Goal: Task Accomplishment & Management: Use online tool/utility

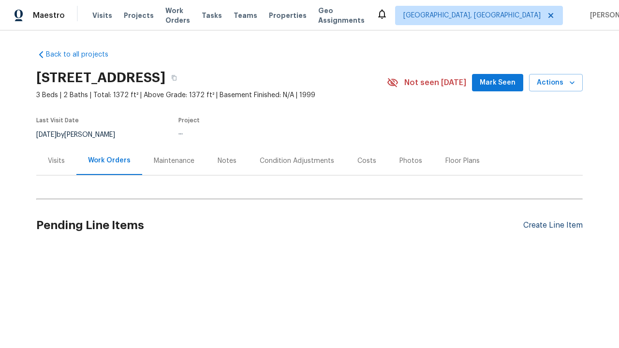
click at [553, 225] on div "Create Line Item" at bounding box center [552, 225] width 59 height 9
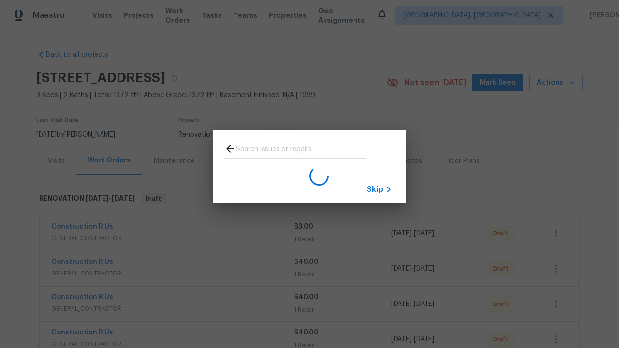
click at [375, 189] on span "Skip" at bounding box center [375, 190] width 16 height 10
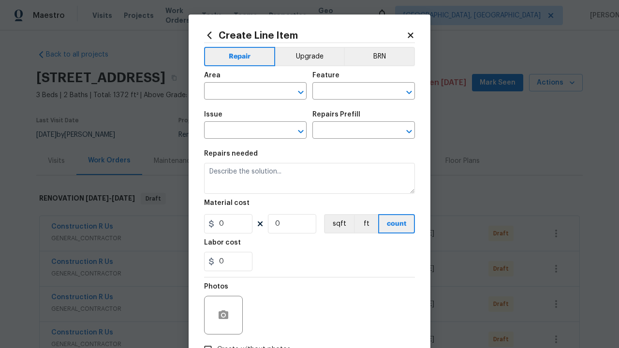
type input "Bedroom"
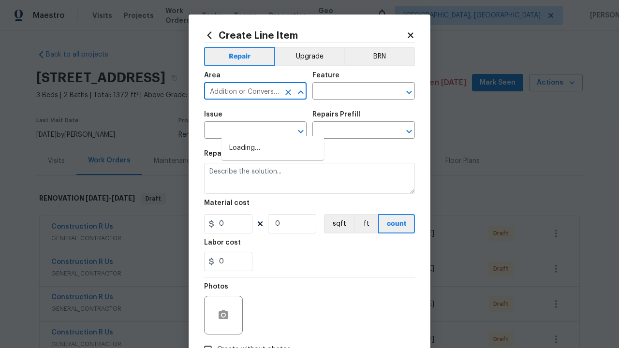
type input "Addition or Conversion"
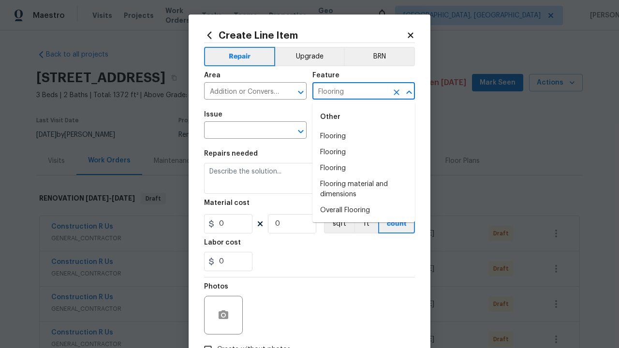
click at [364, 136] on li "Flooring" at bounding box center [363, 137] width 103 height 16
type input "Flooring"
type input "Wallpaper"
click at [350, 131] on input "text" at bounding box center [349, 131] width 75 height 15
type input "Remove"
